Goal: Information Seeking & Learning: Learn about a topic

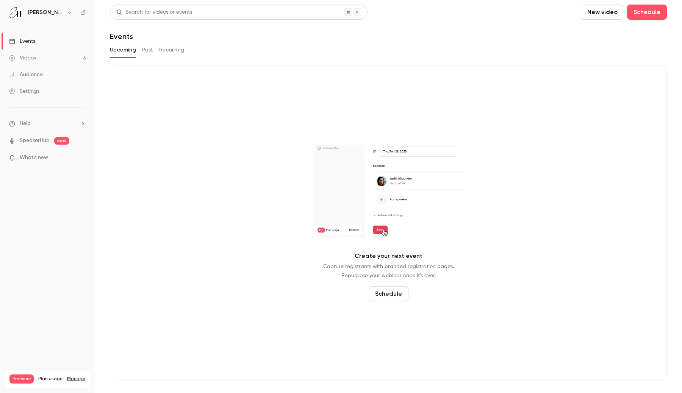
click at [60, 53] on link "Videos 3" at bounding box center [47, 58] width 95 height 17
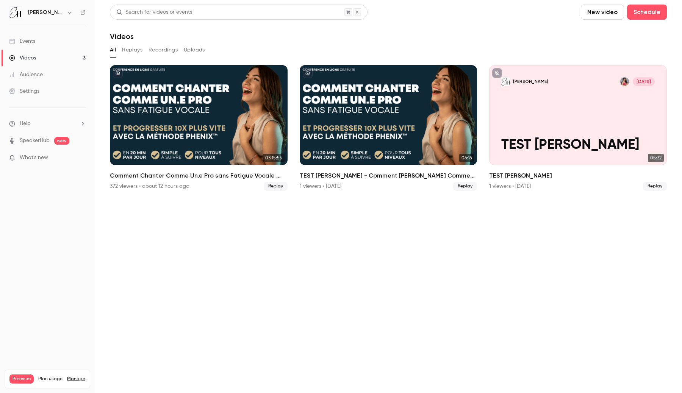
click at [165, 129] on div "Comment Chanter Comme Un.e Pro sans Fatigue Vocale ⭐️ par Elena Hurstel" at bounding box center [199, 115] width 178 height 100
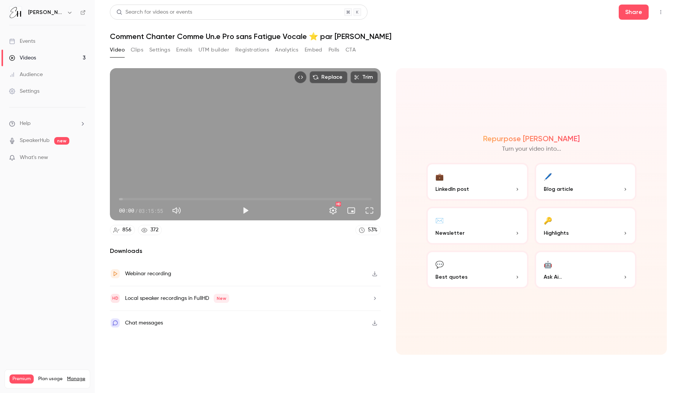
click at [293, 51] on button "Analytics" at bounding box center [286, 50] width 23 height 12
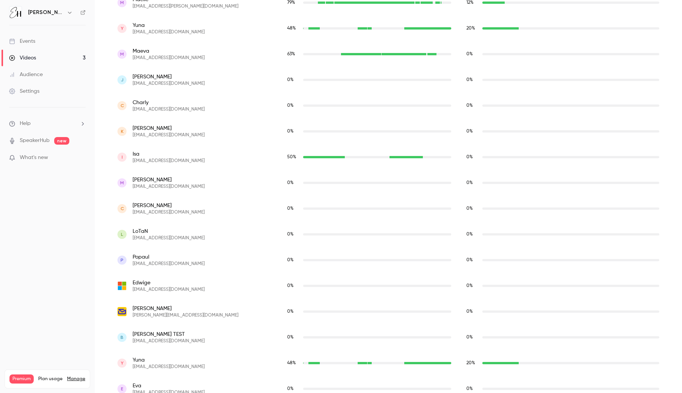
scroll to position [6052, 0]
